Goal: Check status: Check status

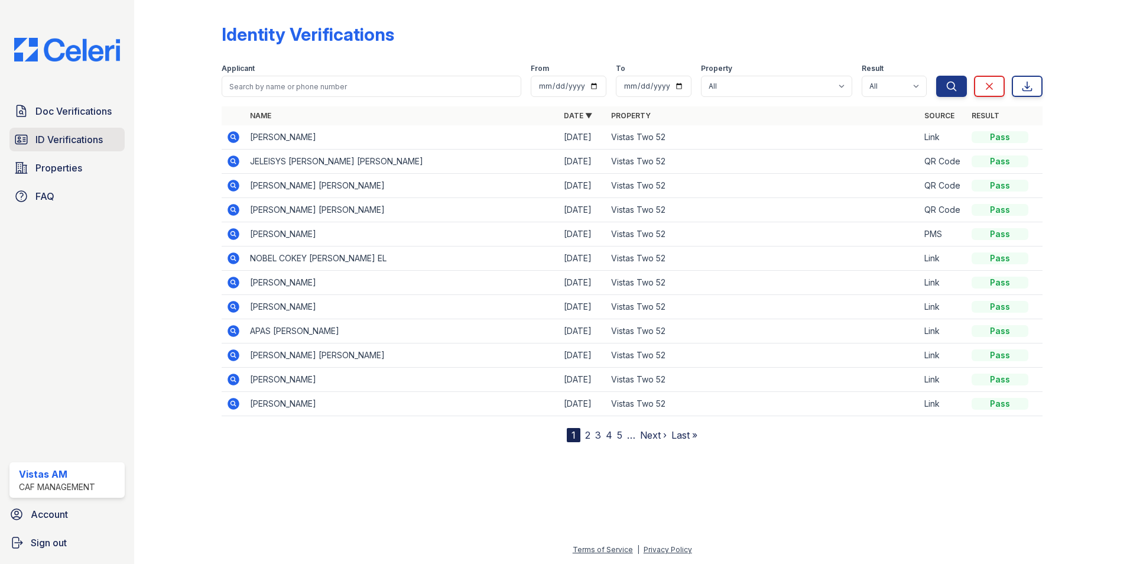
click at [53, 139] on span "ID Verifications" at bounding box center [68, 139] width 67 height 14
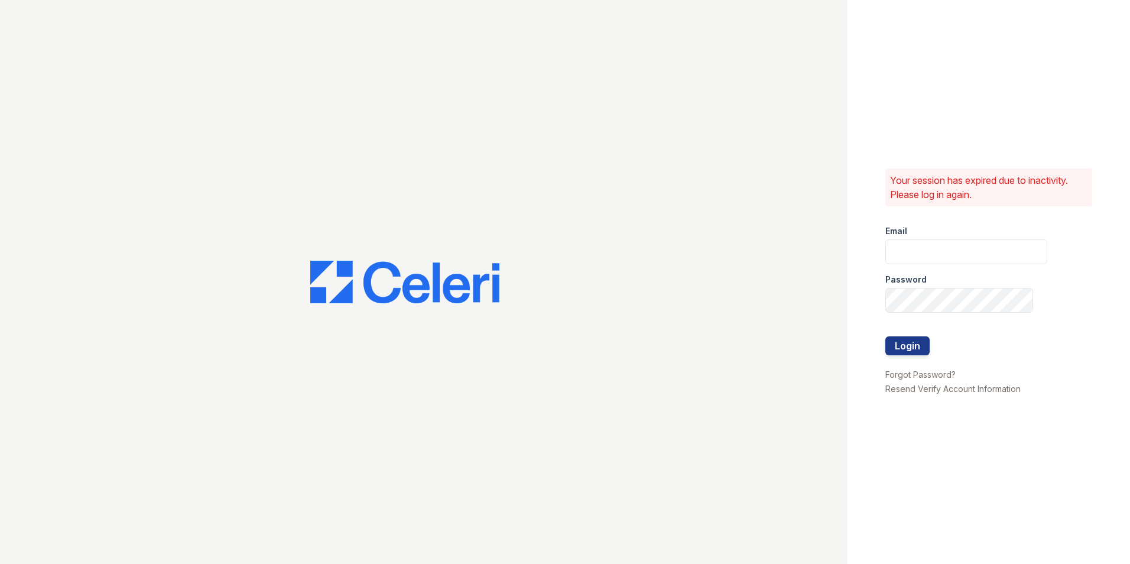
type input "vistas.am@cafmanagement.com"
click at [921, 348] on button "Login" at bounding box center [907, 345] width 44 height 19
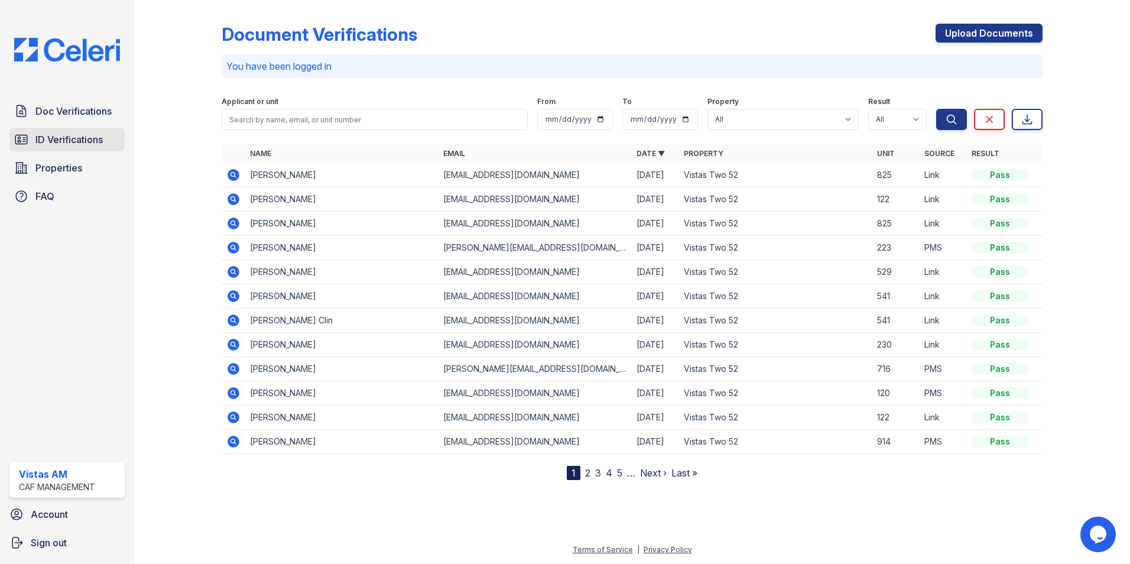
click at [96, 144] on span "ID Verifications" at bounding box center [68, 139] width 67 height 14
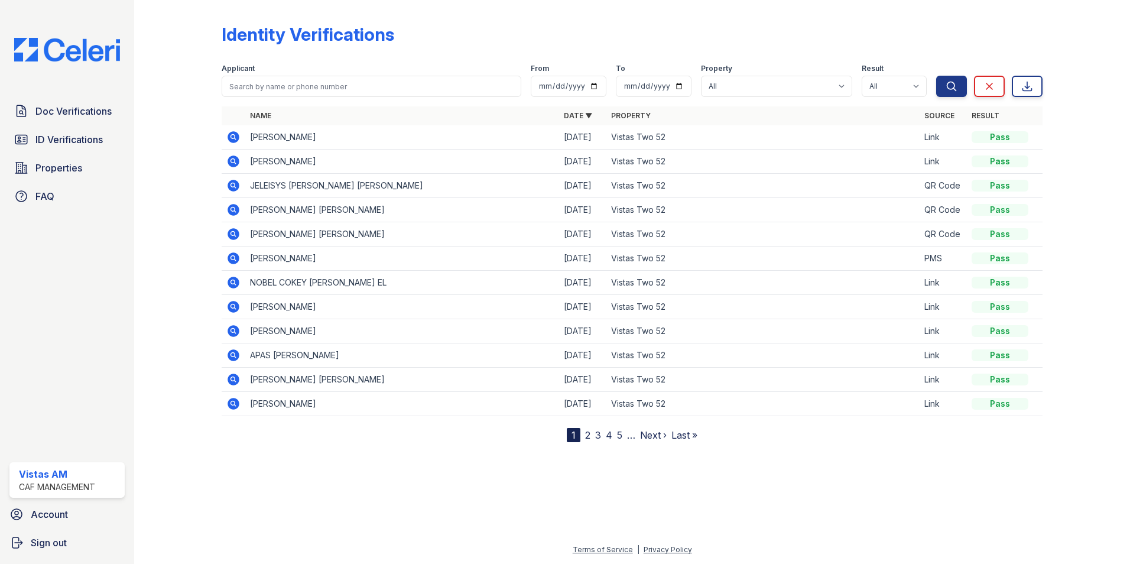
click at [231, 136] on icon at bounding box center [233, 137] width 14 height 14
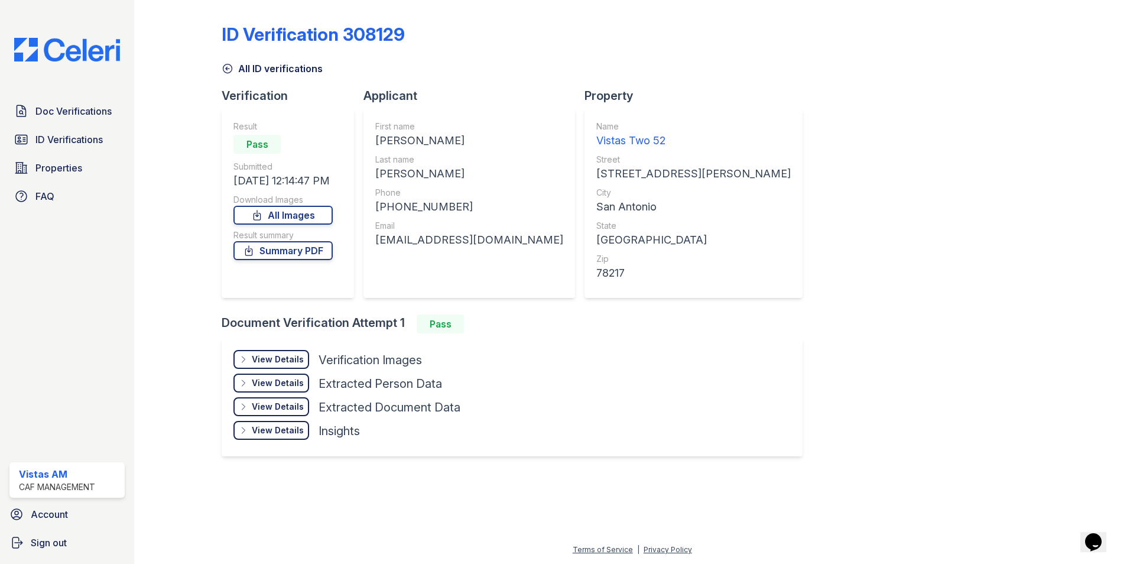
click at [255, 349] on div "View Details Details Hide Details Details Verification Images Face Open Documen…" at bounding box center [512, 397] width 581 height 118
click at [255, 357] on div "View Details" at bounding box center [278, 359] width 52 height 12
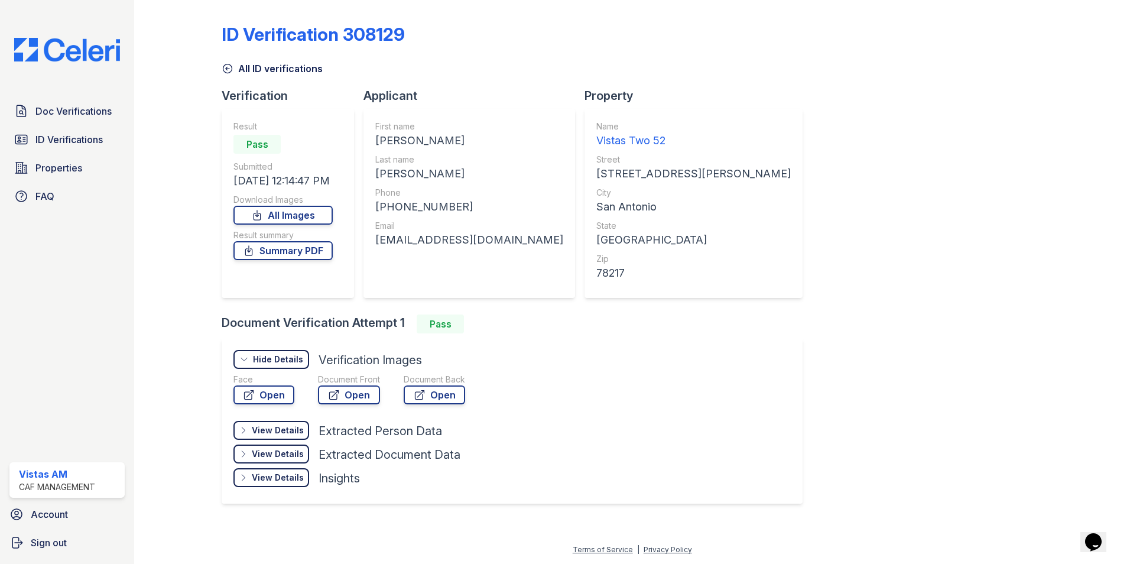
click at [357, 411] on div at bounding box center [360, 415] width 255 height 12
click at [263, 388] on link "Open" at bounding box center [263, 394] width 61 height 19
click at [344, 401] on link "Open" at bounding box center [349, 394] width 62 height 19
click at [160, 178] on div at bounding box center [187, 262] width 69 height 515
click at [365, 392] on link "Open" at bounding box center [349, 394] width 62 height 19
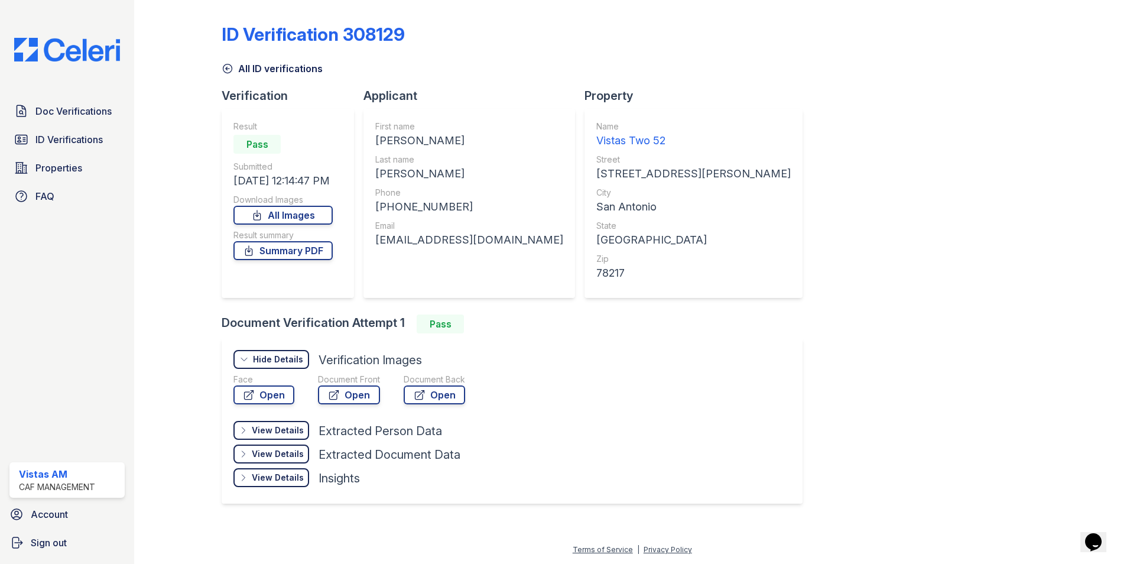
click at [302, 261] on div "Result Pass Submitted [DATE] 12:14:47 PM Download Images All Images Result summ…" at bounding box center [282, 203] width 99 height 165
click at [303, 255] on link "Summary PDF" at bounding box center [282, 250] width 99 height 19
click at [34, 133] on link "ID Verifications" at bounding box center [66, 140] width 115 height 24
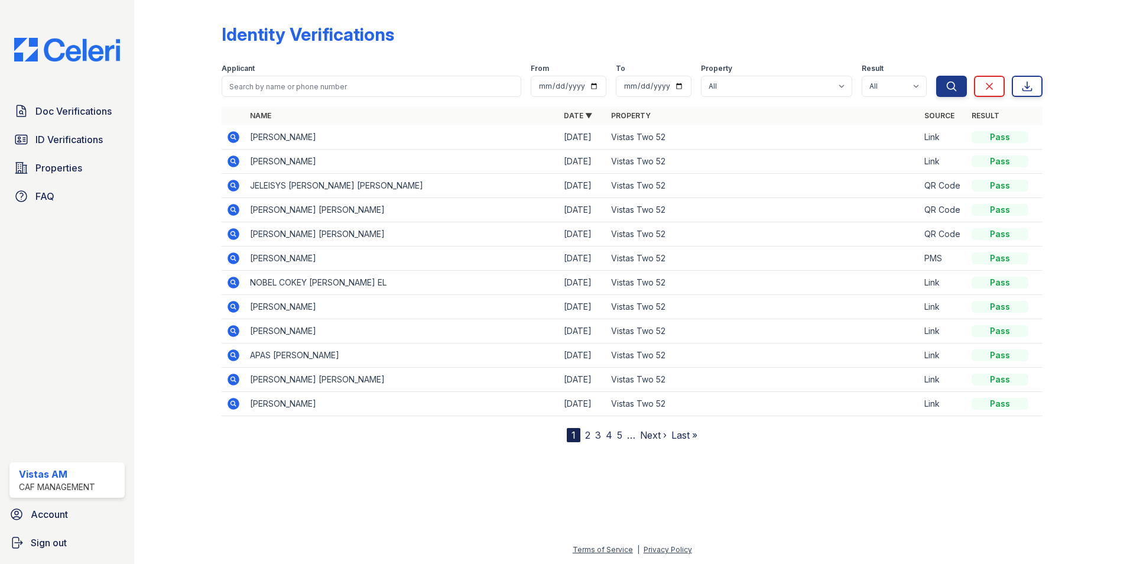
click at [233, 159] on icon at bounding box center [233, 161] width 14 height 14
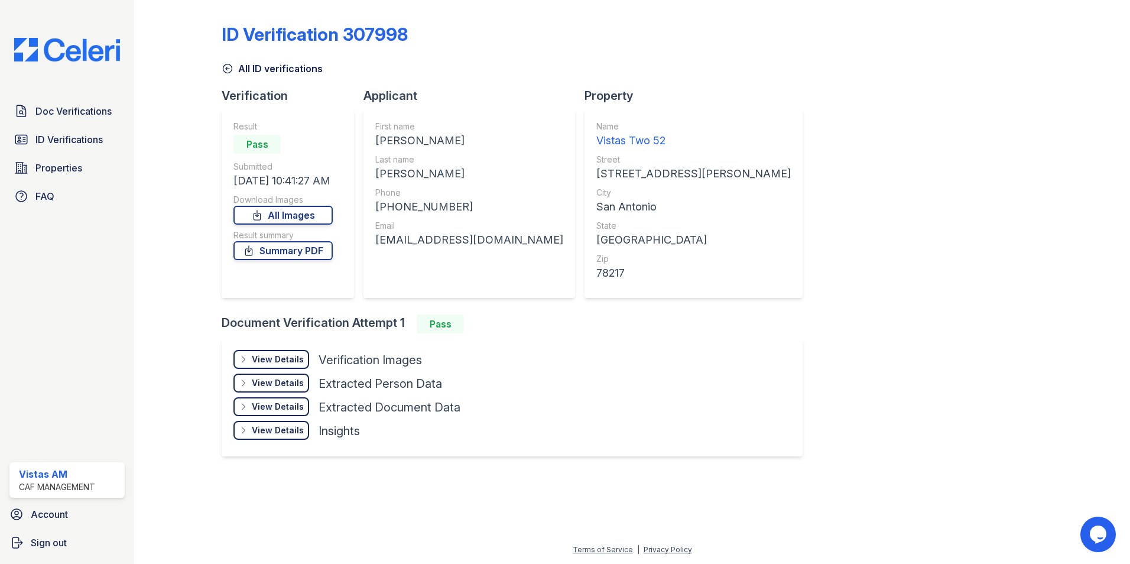
click at [286, 347] on div "View Details Details Hide Details Details Verification Images Face Open Documen…" at bounding box center [512, 397] width 581 height 118
click at [285, 359] on div "View Details" at bounding box center [278, 359] width 52 height 12
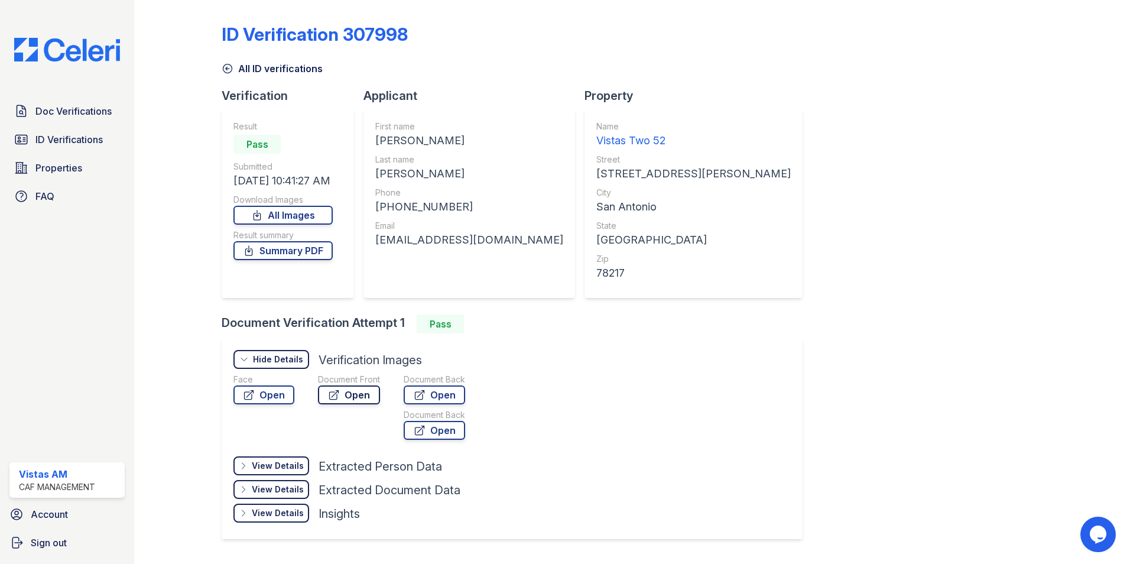
click at [357, 389] on link "Open" at bounding box center [349, 394] width 62 height 19
click at [298, 256] on link "Summary PDF" at bounding box center [282, 250] width 99 height 19
